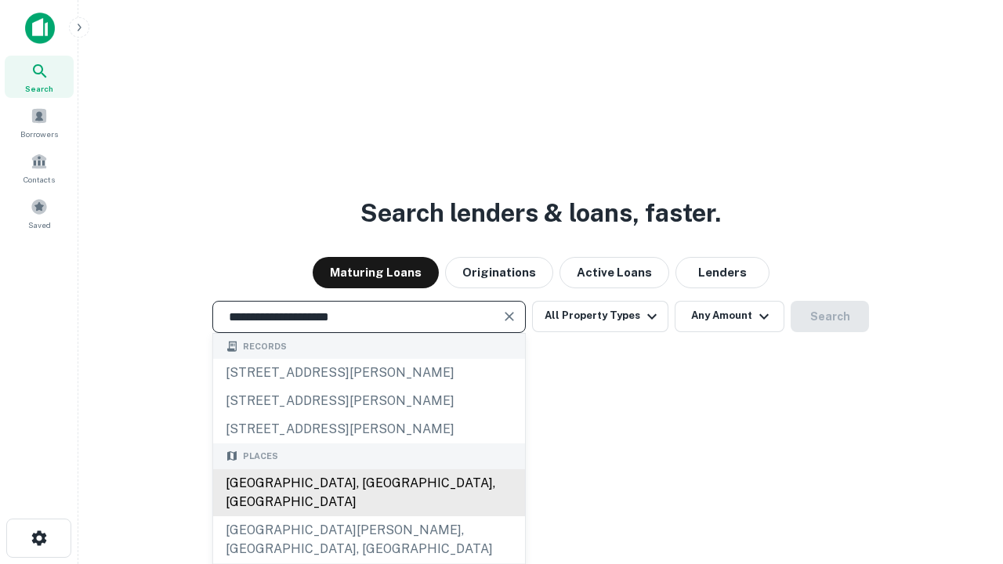
click at [368, 516] on div "[GEOGRAPHIC_DATA], [GEOGRAPHIC_DATA], [GEOGRAPHIC_DATA]" at bounding box center [369, 492] width 312 height 47
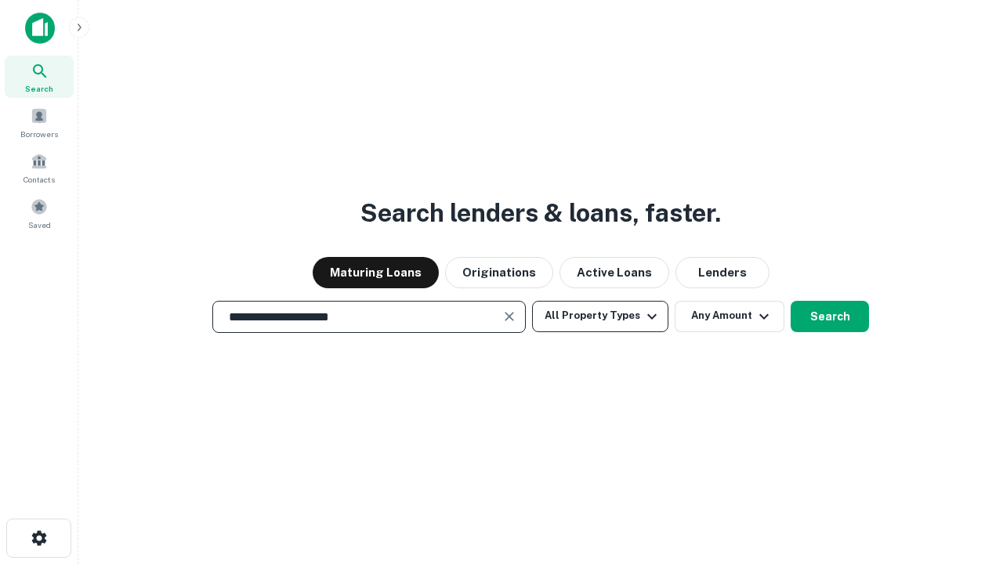
type input "**********"
click at [600, 316] on button "All Property Types" at bounding box center [600, 316] width 136 height 31
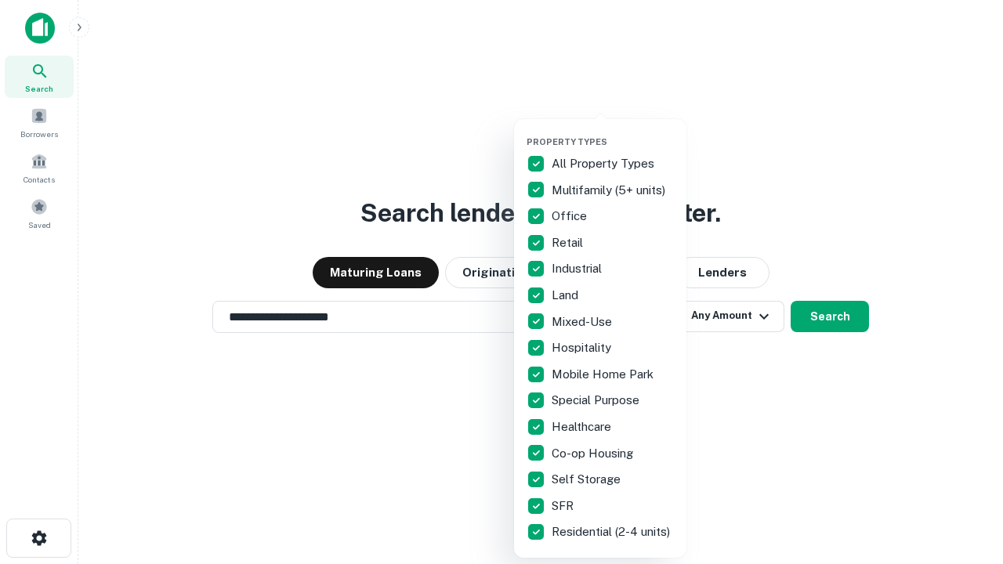
click at [612, 132] on button "button" at bounding box center [612, 132] width 172 height 1
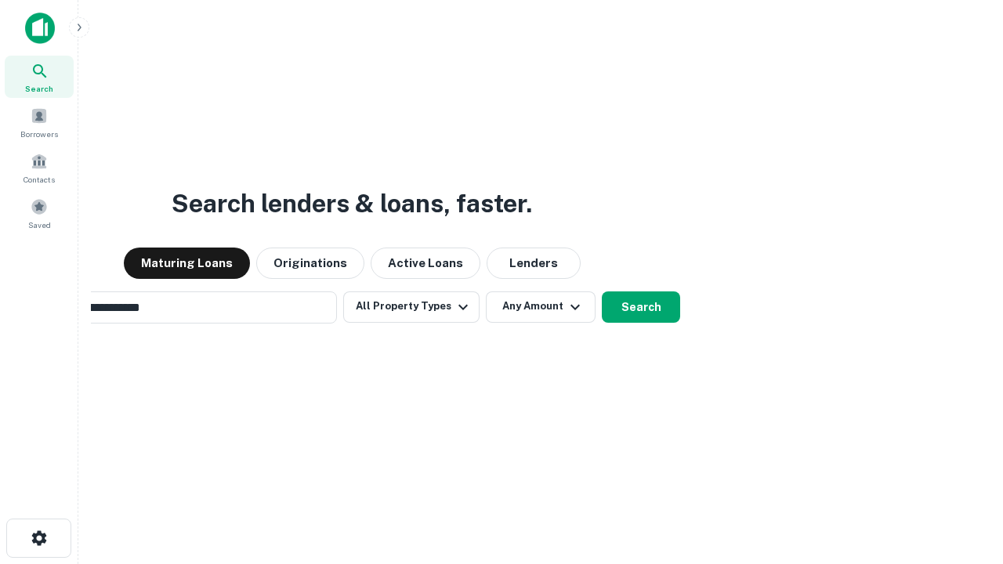
scroll to position [24, 0]
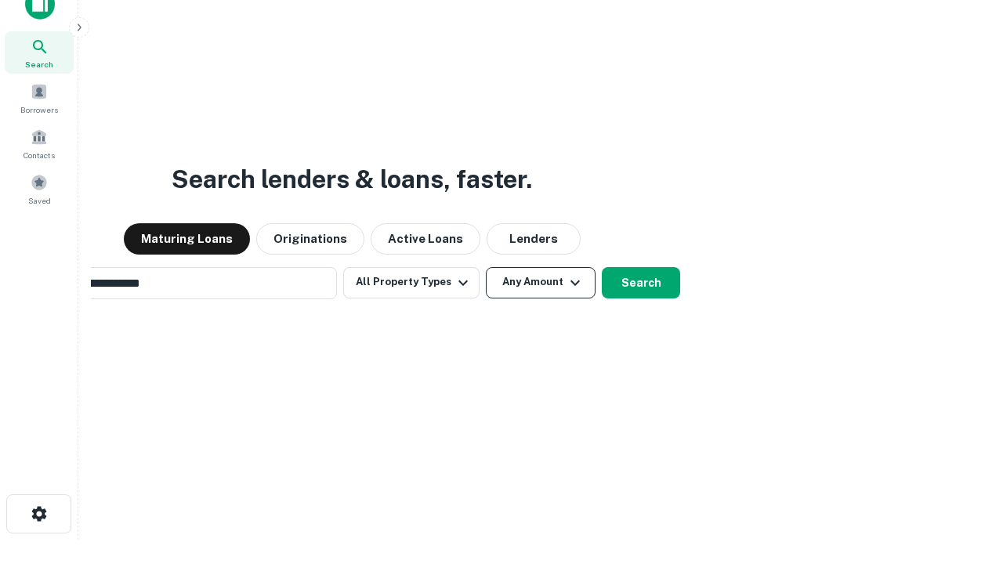
click at [486, 267] on button "Any Amount" at bounding box center [541, 282] width 110 height 31
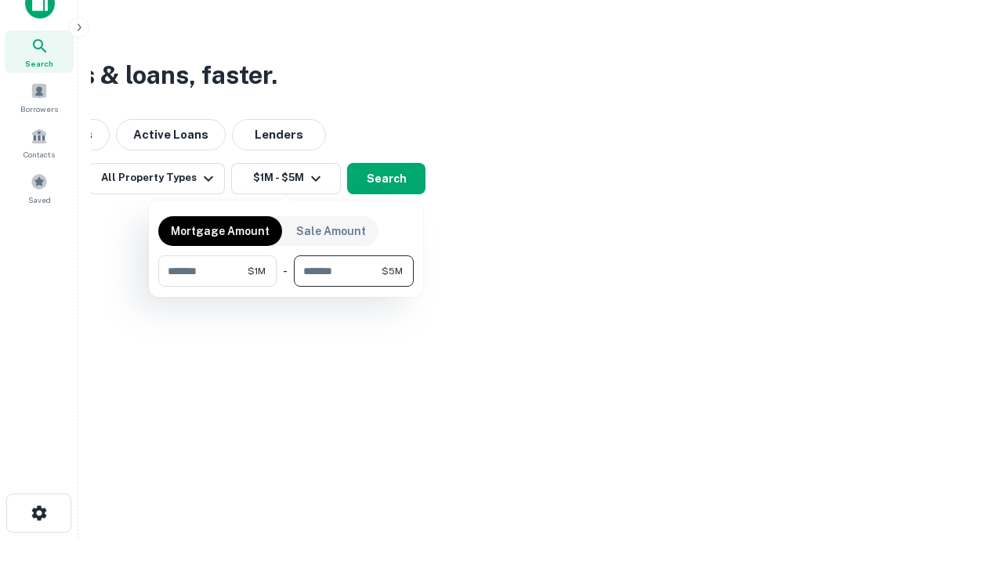
type input "*******"
click at [286, 287] on button "button" at bounding box center [285, 287] width 255 height 1
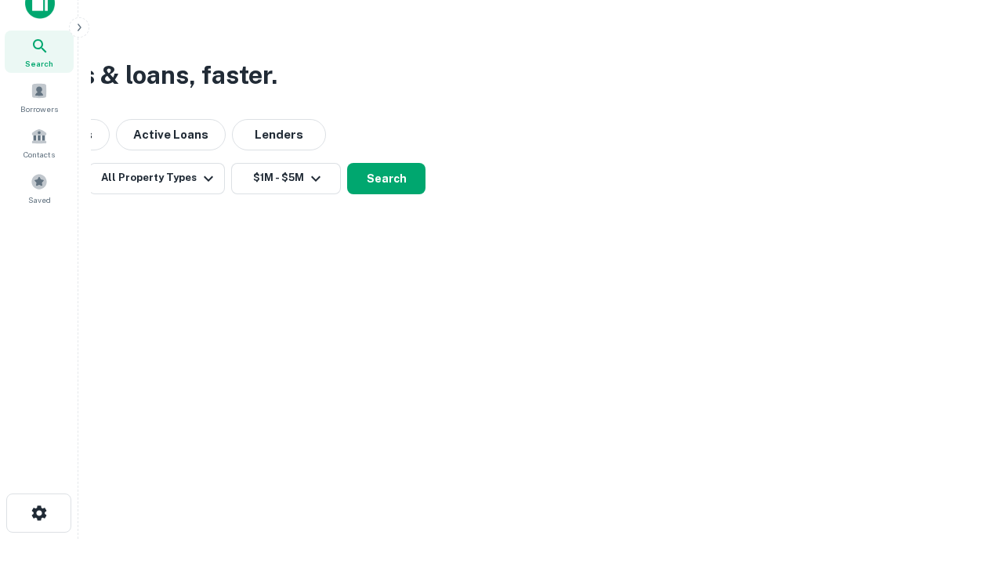
scroll to position [9, 289]
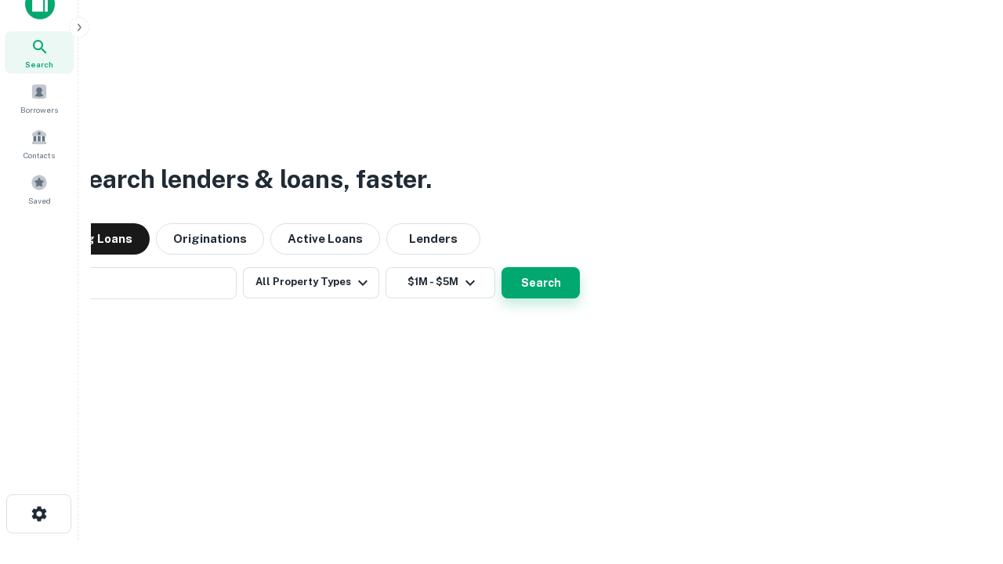
click at [501, 267] on button "Search" at bounding box center [540, 282] width 78 height 31
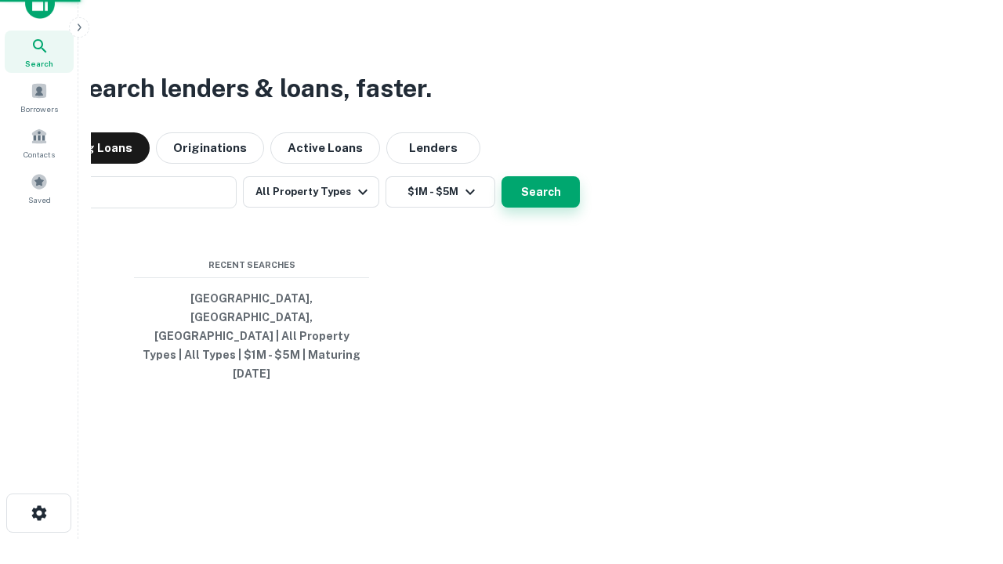
scroll to position [42, 443]
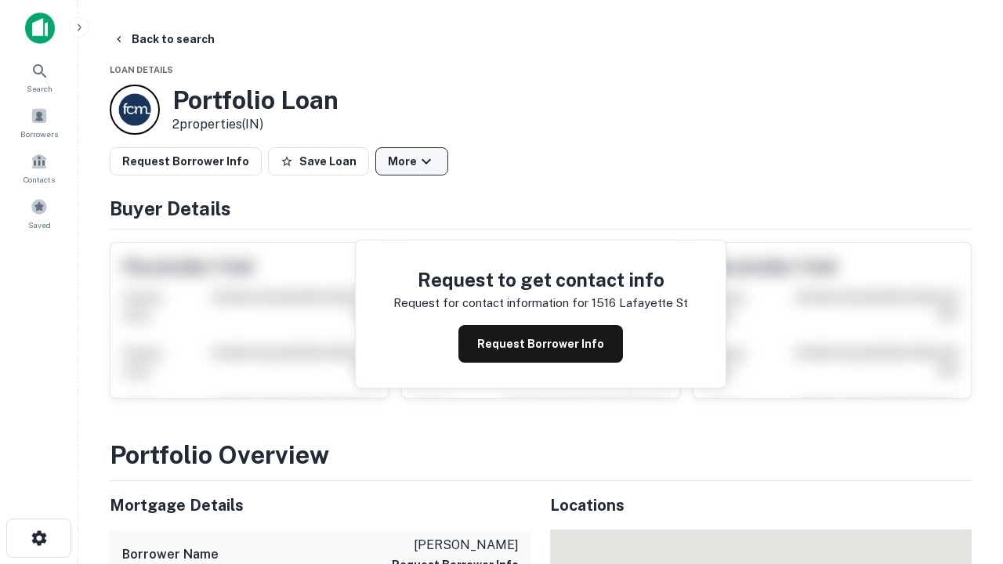
click at [411, 161] on button "More" at bounding box center [411, 161] width 73 height 28
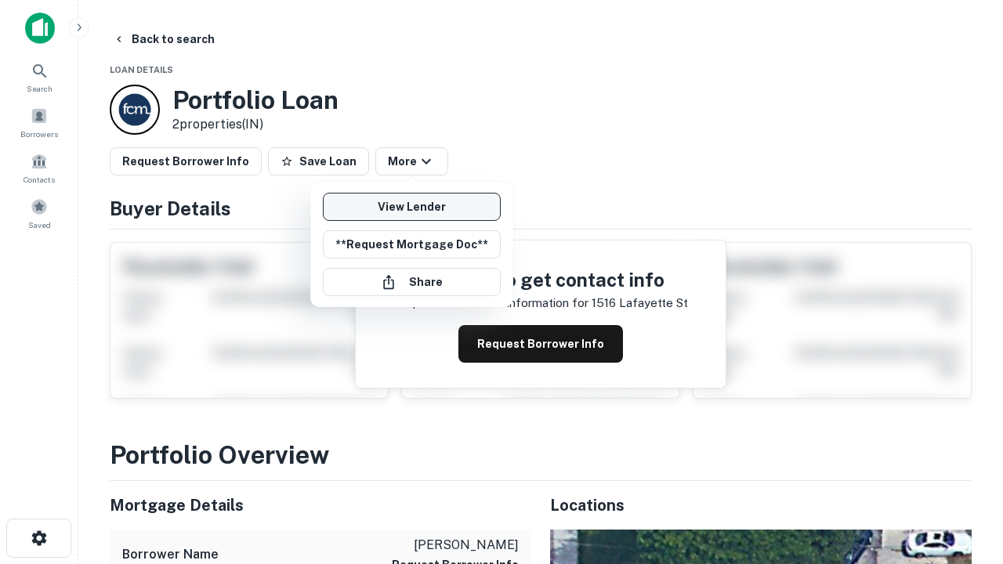
click at [411, 207] on link "View Lender" at bounding box center [412, 207] width 178 height 28
